Goal: Information Seeking & Learning: Learn about a topic

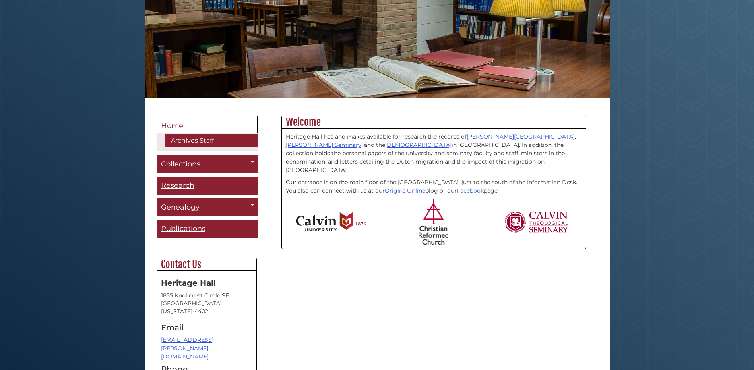
scroll to position [159, 0]
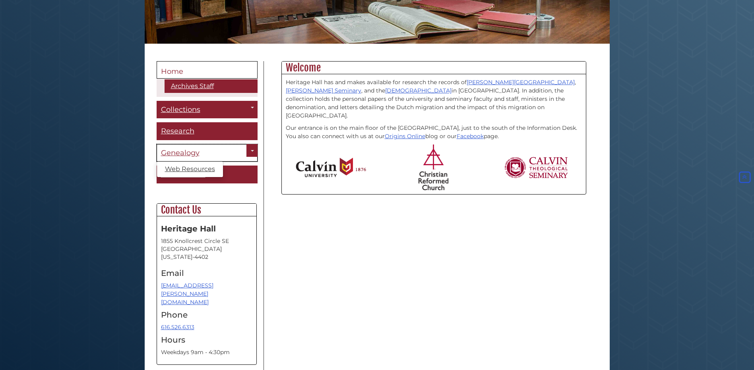
click at [186, 152] on span "Genealogy" at bounding box center [180, 153] width 39 height 9
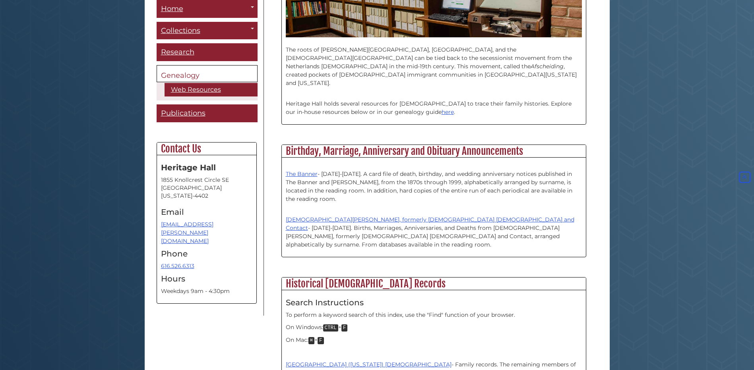
scroll to position [278, 0]
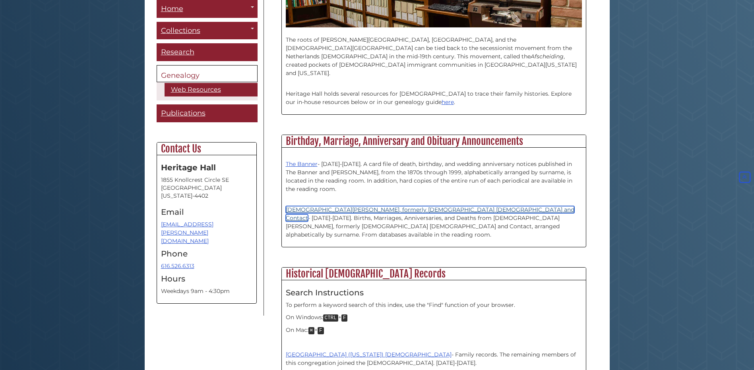
click at [321, 206] on link "[DEMOGRAPHIC_DATA][PERSON_NAME], formerly [DEMOGRAPHIC_DATA] [DEMOGRAPHIC_DATA]…" at bounding box center [430, 213] width 289 height 15
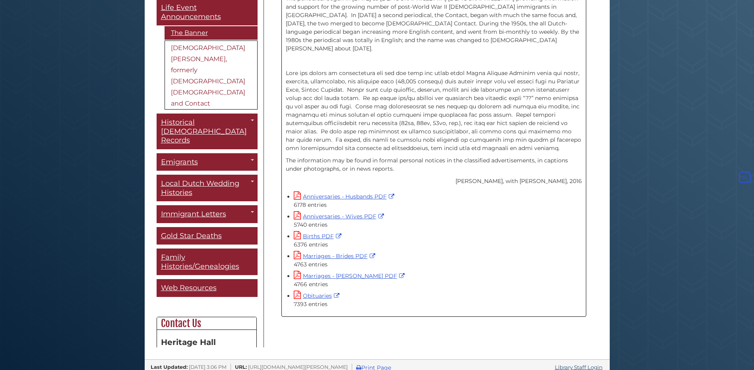
scroll to position [257, 0]
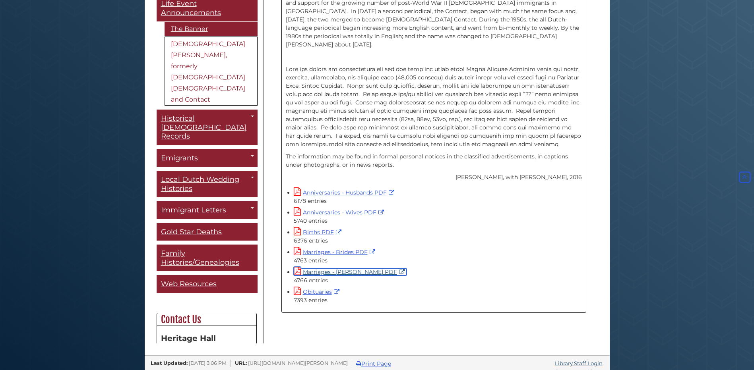
click at [316, 269] on link "Marriages - [PERSON_NAME] PDF" at bounding box center [350, 272] width 113 height 7
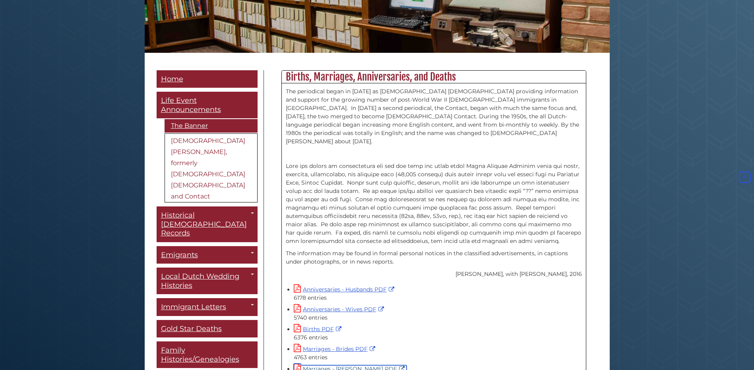
scroll to position [177, 0]
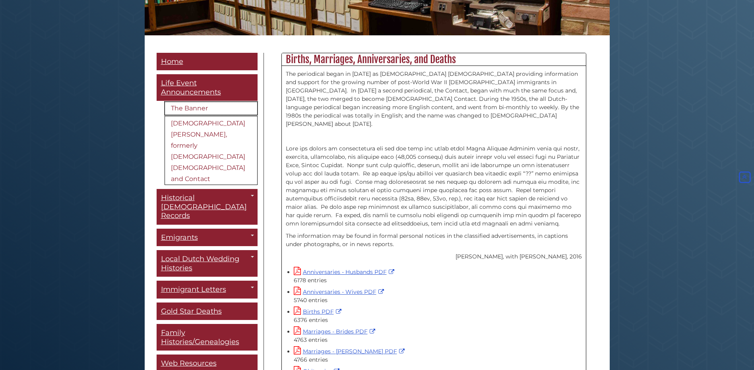
click at [192, 102] on link "The Banner" at bounding box center [211, 109] width 93 height 14
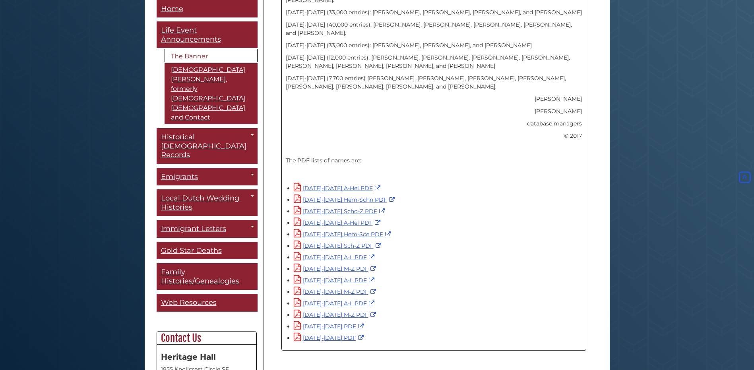
scroll to position [469, 0]
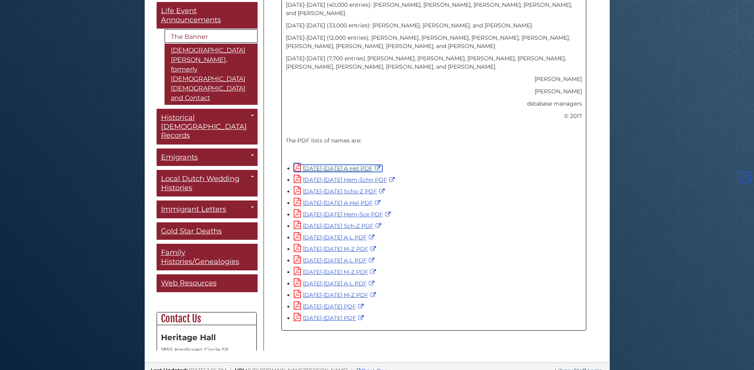
click at [345, 165] on link "1945-1954 A-Hel PDF" at bounding box center [338, 168] width 89 height 7
click at [309, 315] on link "2006-2016 PDF" at bounding box center [330, 318] width 72 height 7
click at [323, 303] on link "1996-2005 PDF" at bounding box center [330, 306] width 72 height 7
click at [327, 292] on link "1985-1995 M-Z PDF" at bounding box center [336, 295] width 84 height 7
click at [335, 280] on link "1985-1995 A-L PDF" at bounding box center [335, 283] width 83 height 7
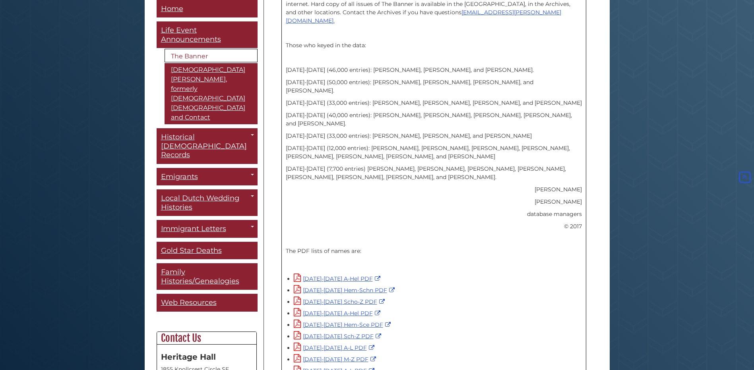
scroll to position [349, 0]
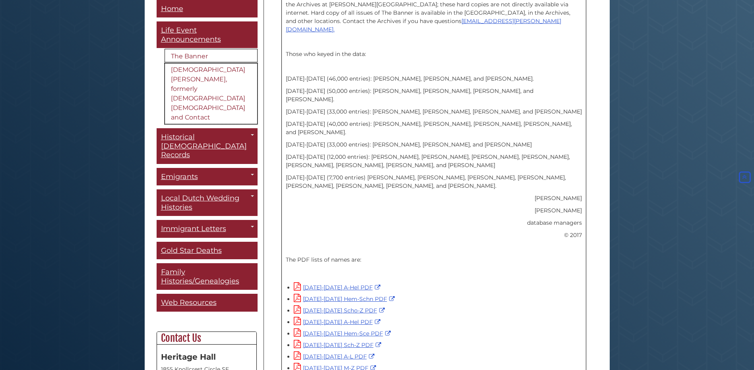
click at [189, 75] on link "[DEMOGRAPHIC_DATA][PERSON_NAME], formerly [DEMOGRAPHIC_DATA] [DEMOGRAPHIC_DATA]…" at bounding box center [211, 94] width 93 height 61
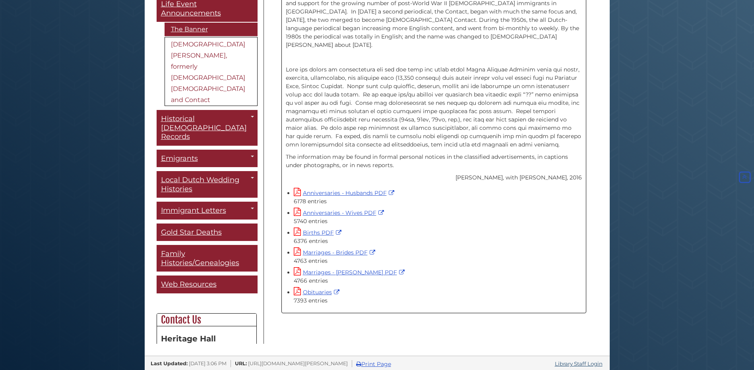
scroll to position [257, 0]
click at [320, 289] on link "Obituaries" at bounding box center [318, 292] width 48 height 7
